Goal: Task Accomplishment & Management: Manage account settings

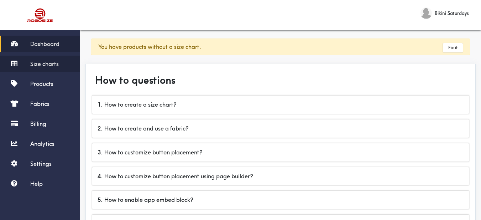
click at [47, 67] on span "Size charts" at bounding box center [44, 63] width 28 height 7
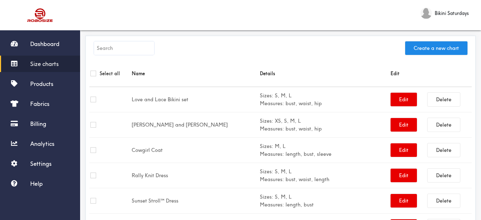
click at [135, 47] on input "text" at bounding box center [124, 48] width 60 height 14
paste input "Morning Girl Bikini"
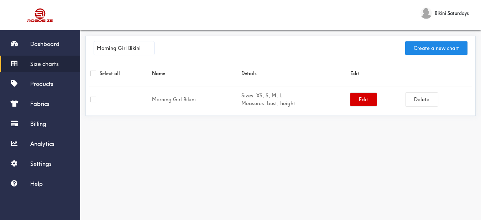
type input "Morning Girl Bikini"
click at [365, 98] on button "Edit" at bounding box center [363, 100] width 26 height 14
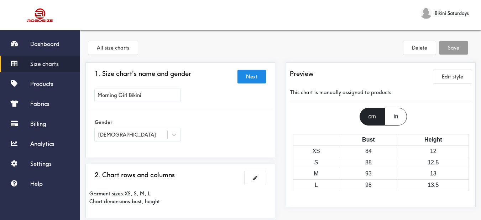
scroll to position [71, 0]
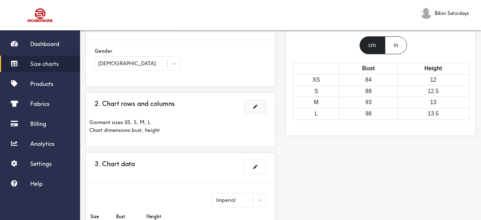
click at [256, 106] on span at bounding box center [255, 106] width 4 height 5
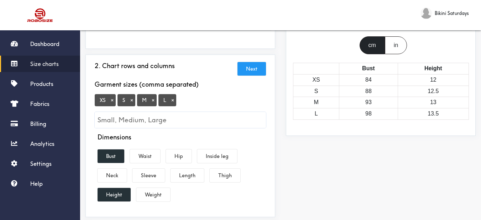
click at [115, 101] on button "×" at bounding box center [112, 100] width 7 height 6
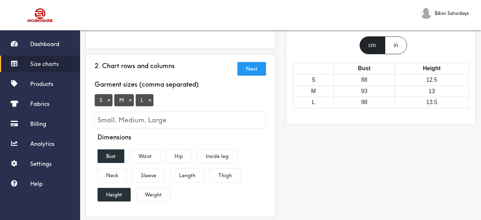
click at [124, 114] on input "Small, Medium, Large" at bounding box center [180, 120] width 171 height 16
type input "XL"
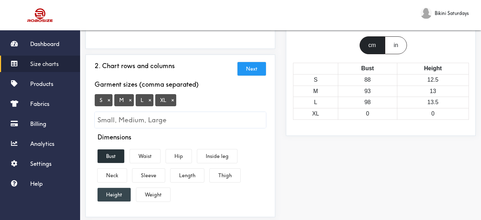
click at [116, 196] on button "Height" at bounding box center [114, 195] width 33 height 14
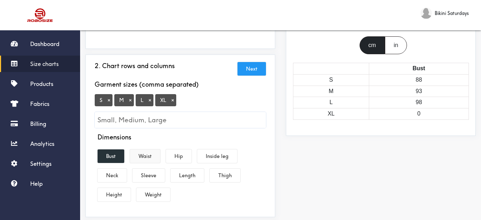
click at [149, 157] on button "Waist" at bounding box center [145, 156] width 30 height 14
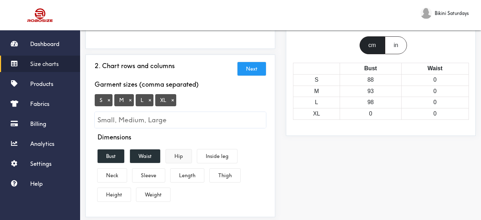
click at [179, 159] on button "Hip" at bounding box center [179, 156] width 26 height 14
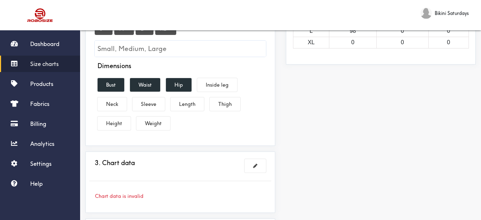
scroll to position [178, 0]
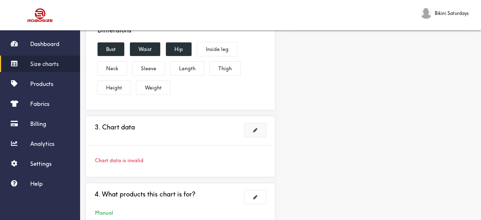
click at [255, 134] on button at bounding box center [255, 130] width 21 height 14
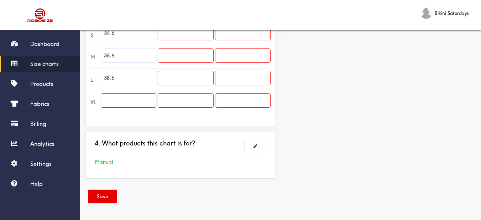
scroll to position [161, 0]
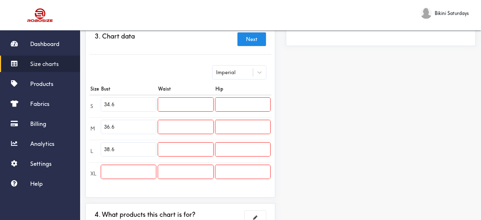
drag, startPoint x: 110, startPoint y: 106, endPoint x: 104, endPoint y: 105, distance: 5.7
click at [94, 106] on tr "S 34.6" at bounding box center [180, 106] width 182 height 22
paste input "1.89"
type input "31.89"
drag, startPoint x: 101, startPoint y: 123, endPoint x: 97, endPoint y: 123, distance: 4.3
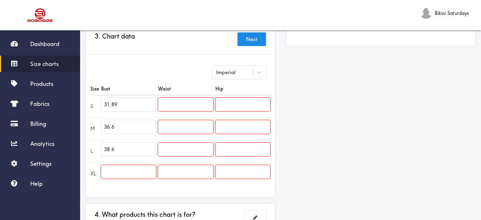
click at [97, 123] on tr "M 36.6" at bounding box center [180, 128] width 182 height 22
paste input "3.8"
type input "33.86"
drag, startPoint x: 124, startPoint y: 146, endPoint x: 96, endPoint y: 143, distance: 28.4
click at [96, 143] on tr "L 38.6" at bounding box center [180, 151] width 182 height 22
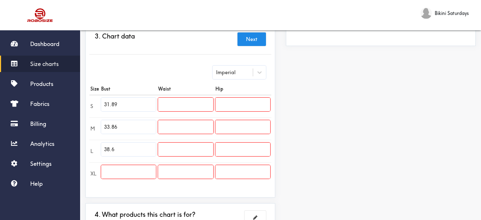
paste input "5.83"
type input "35.83"
click at [126, 167] on input "text" at bounding box center [128, 172] width 55 height 14
paste input "37.80"
type input "37.80"
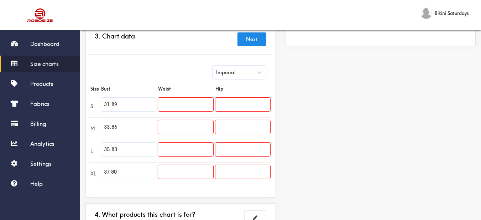
click at [194, 110] on input "text" at bounding box center [185, 105] width 55 height 14
paste input "24.02"
type input "24.02"
click at [195, 126] on input "text" at bounding box center [185, 127] width 55 height 14
paste input "25.98"
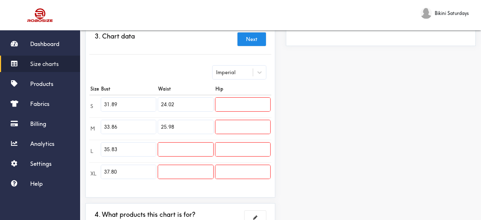
type input "25.98"
click at [196, 149] on input "text" at bounding box center [185, 149] width 55 height 14
paste input "27.95"
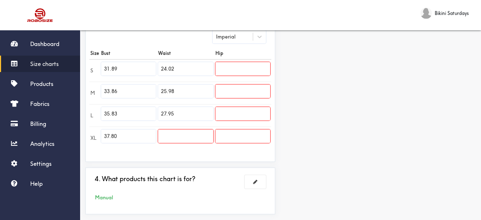
type input "27.95"
click at [193, 134] on input "text" at bounding box center [185, 136] width 55 height 14
paste input "29.92"
type input "29.92"
click at [261, 73] on input "text" at bounding box center [242, 69] width 55 height 14
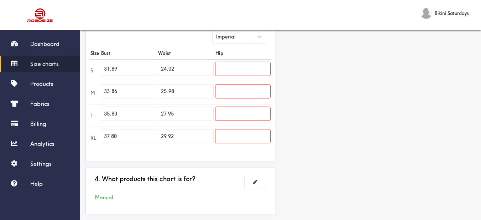
paste input "33.86"
type input "33.86"
click at [225, 88] on input "text" at bounding box center [242, 91] width 55 height 14
paste input "35.83"
type input "35.83"
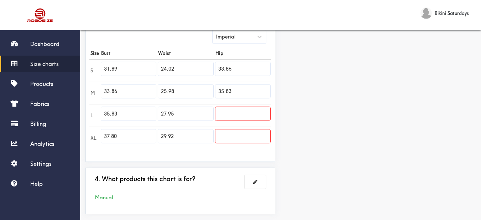
click at [233, 123] on td at bounding box center [242, 115] width 57 height 22
click at [232, 111] on input "text" at bounding box center [242, 114] width 55 height 14
paste input "37.80"
type input "37.80"
click at [241, 139] on input "text" at bounding box center [242, 136] width 55 height 14
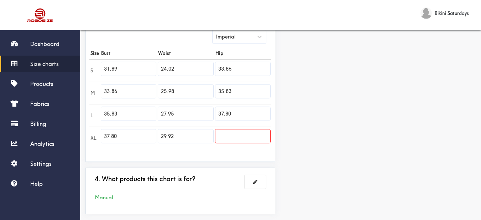
paste input "39.76"
type input "39.76"
drag, startPoint x: 313, startPoint y: 131, endPoint x: 273, endPoint y: 138, distance: 40.5
click at [311, 130] on div "Preview Edit style This chart is manually assigned to products. cm in Bust Wais…" at bounding box center [381, 43] width 201 height 354
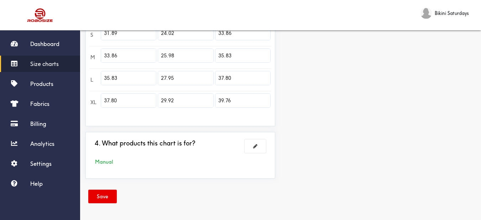
click at [95, 199] on button "Save" at bounding box center [102, 196] width 28 height 14
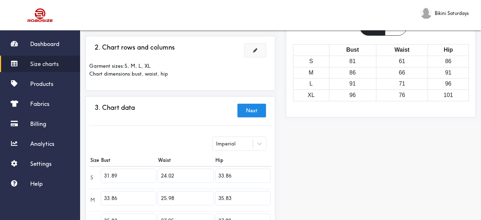
scroll to position [0, 0]
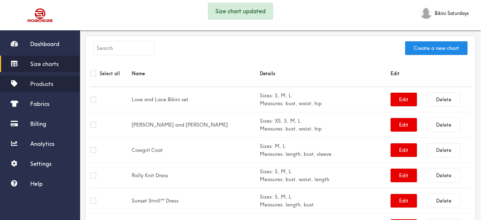
click at [42, 83] on span "Products" at bounding box center [41, 83] width 23 height 7
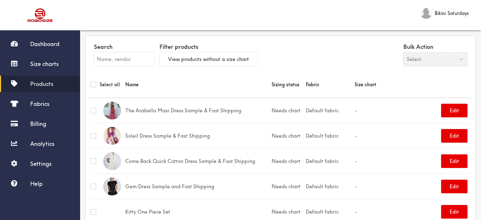
click at [128, 56] on input "text" at bounding box center [124, 59] width 60 height 14
paste input "Morning Girl Bikini"
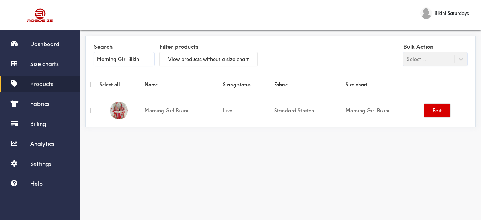
type input "Morning Girl Bikini"
click at [437, 113] on button "Edit" at bounding box center [437, 111] width 26 height 14
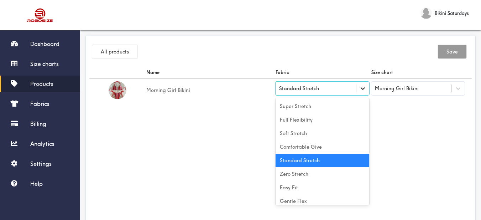
click at [362, 88] on icon at bounding box center [362, 88] width 7 height 7
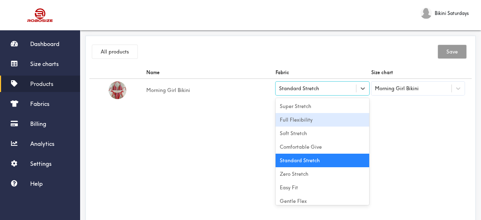
click at [335, 118] on div "Full Flexibility" at bounding box center [323, 120] width 94 height 14
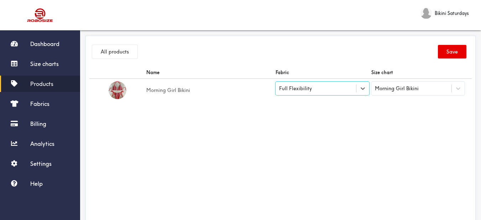
click at [449, 40] on div "All products Save" at bounding box center [280, 53] width 383 height 27
drag, startPoint x: 452, startPoint y: 45, endPoint x: 449, endPoint y: 41, distance: 5.6
click at [453, 45] on button "Save" at bounding box center [452, 52] width 28 height 14
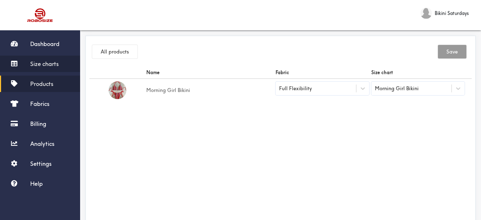
click at [50, 64] on span "Size charts" at bounding box center [44, 63] width 28 height 7
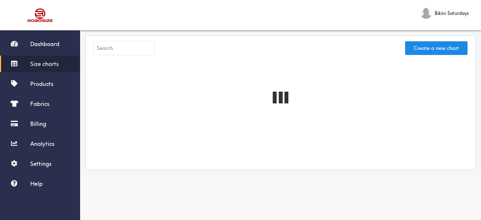
click at [120, 54] on input "text" at bounding box center [124, 48] width 60 height 14
paste input "Shimmer Beach Dress"
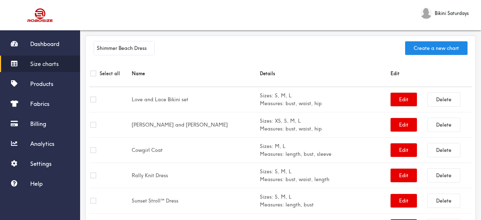
click at [148, 48] on input "Shimmer Beach Dress" at bounding box center [124, 48] width 60 height 14
type input "Shimmer Beach Dress"
click at [58, 66] on span "Size charts" at bounding box center [44, 63] width 28 height 7
click at [132, 46] on input "Shimmer Beach Dress" at bounding box center [124, 48] width 60 height 14
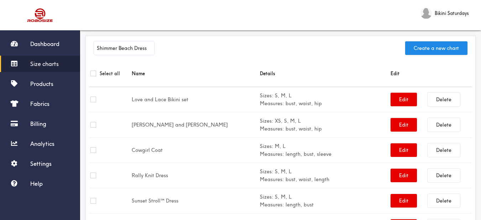
click at [132, 46] on input "Shimmer Beach Dress" at bounding box center [124, 48] width 60 height 14
click at [56, 79] on link "Products" at bounding box center [40, 84] width 80 height 16
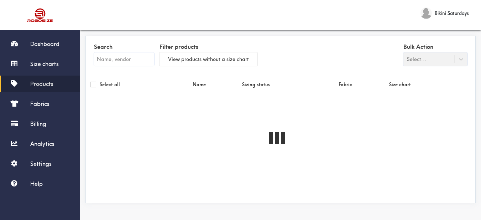
click at [116, 54] on input "text" at bounding box center [124, 59] width 60 height 14
paste input "Shimmer Beach Dress"
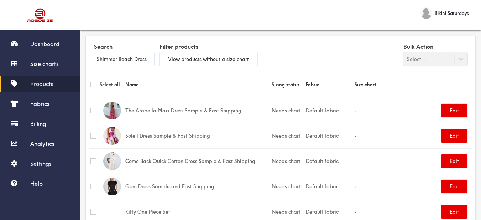
type input "Shimmer Beach Dress"
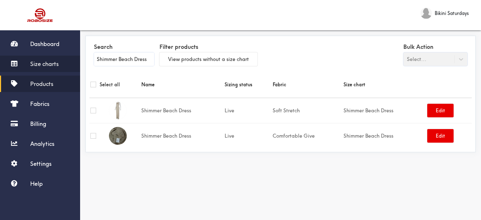
click at [56, 65] on span "Size charts" at bounding box center [44, 63] width 28 height 7
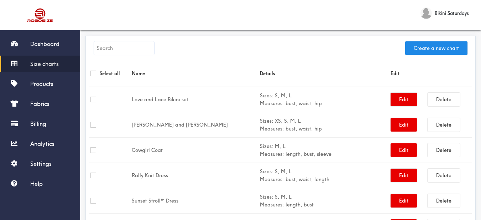
click at [134, 50] on input "text" at bounding box center [124, 48] width 60 height 14
paste input "Shimmer Beach Dress"
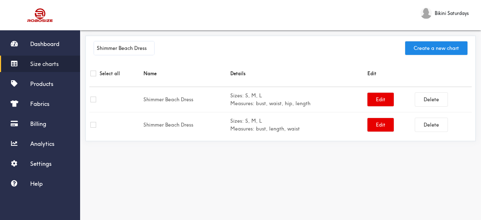
type input "Shimmer Beach Dress"
click at [386, 123] on button "Edit" at bounding box center [381, 125] width 26 height 14
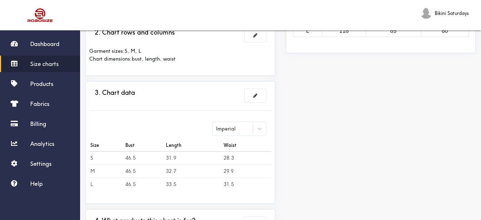
scroll to position [107, 0]
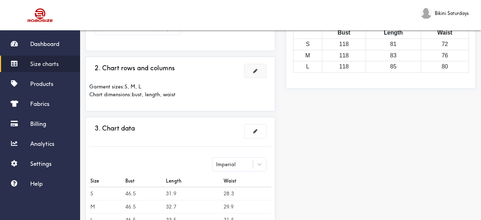
click at [253, 68] on span at bounding box center [255, 70] width 4 height 5
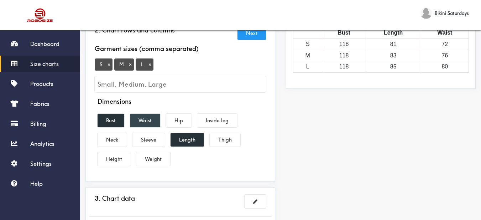
drag, startPoint x: 150, startPoint y: 114, endPoint x: 156, endPoint y: 114, distance: 6.5
click at [151, 114] on button "Waist" at bounding box center [145, 121] width 30 height 14
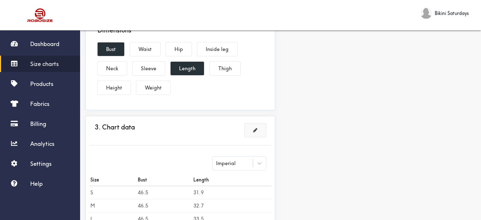
click at [255, 132] on span at bounding box center [255, 130] width 4 height 5
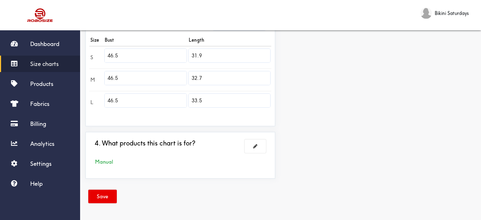
scroll to position [139, 0]
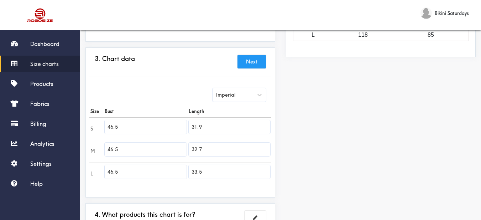
drag, startPoint x: 100, startPoint y: 124, endPoint x: 94, endPoint y: 124, distance: 6.1
click at [94, 124] on tr "S 46.5 31.9" at bounding box center [180, 128] width 182 height 22
paste input "34.6"
type input "34.65"
drag, startPoint x: 130, startPoint y: 145, endPoint x: 103, endPoint y: 145, distance: 26.4
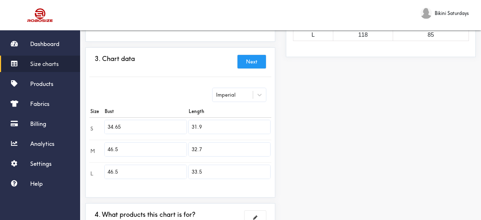
click at [103, 145] on tr "M 46.5 32.7" at bounding box center [180, 151] width 182 height 22
paste input "text"
drag, startPoint x: 118, startPoint y: 150, endPoint x: 100, endPoint y: 151, distance: 18.2
click at [100, 151] on tr "M 46.5 32.7" at bounding box center [180, 151] width 182 height 22
paste input "36.22"
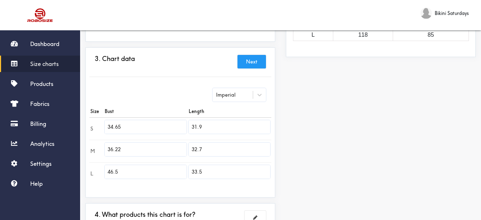
type input "36.22"
drag, startPoint x: 116, startPoint y: 170, endPoint x: 103, endPoint y: 171, distance: 13.2
click at [103, 171] on tr "L 46.5 33.5" at bounding box center [180, 173] width 182 height 22
drag, startPoint x: 115, startPoint y: 169, endPoint x: 107, endPoint y: 170, distance: 8.2
click at [106, 170] on input "46.5" at bounding box center [146, 172] width 82 height 14
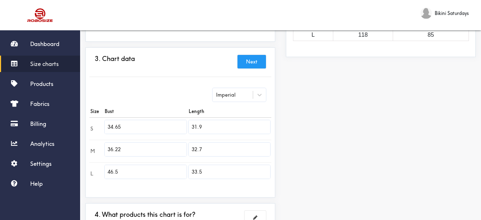
paste input "38.58"
type input "38.58"
drag, startPoint x: 209, startPoint y: 130, endPoint x: 188, endPoint y: 125, distance: 21.9
click at [188, 125] on td "31.9" at bounding box center [230, 128] width 84 height 22
paste input "29.53"
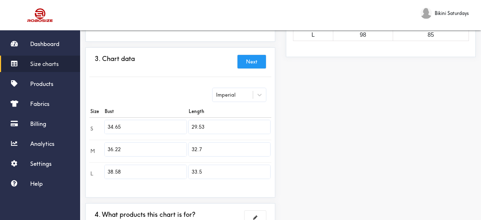
type input "29.53"
click at [178, 150] on tr "M 36.22 32.7" at bounding box center [180, 151] width 182 height 22
paste input "29.92"
type input "29.92"
drag, startPoint x: 204, startPoint y: 173, endPoint x: 175, endPoint y: 174, distance: 29.6
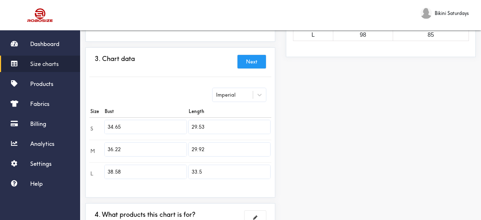
click at [175, 174] on tr "L 38.58 33.5" at bounding box center [180, 173] width 182 height 22
type input "30.31"
click at [256, 59] on button "Next" at bounding box center [252, 62] width 28 height 14
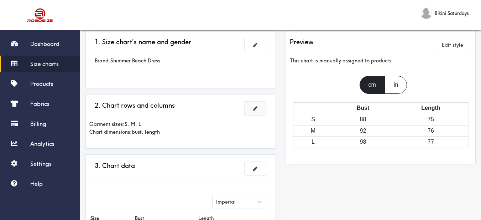
scroll to position [0, 0]
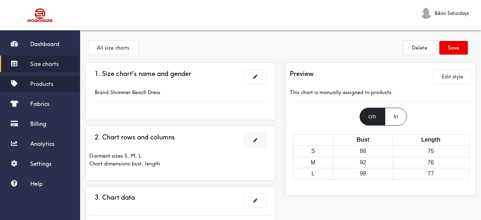
click at [54, 85] on link "Products" at bounding box center [40, 84] width 80 height 16
